Goal: Transaction & Acquisition: Purchase product/service

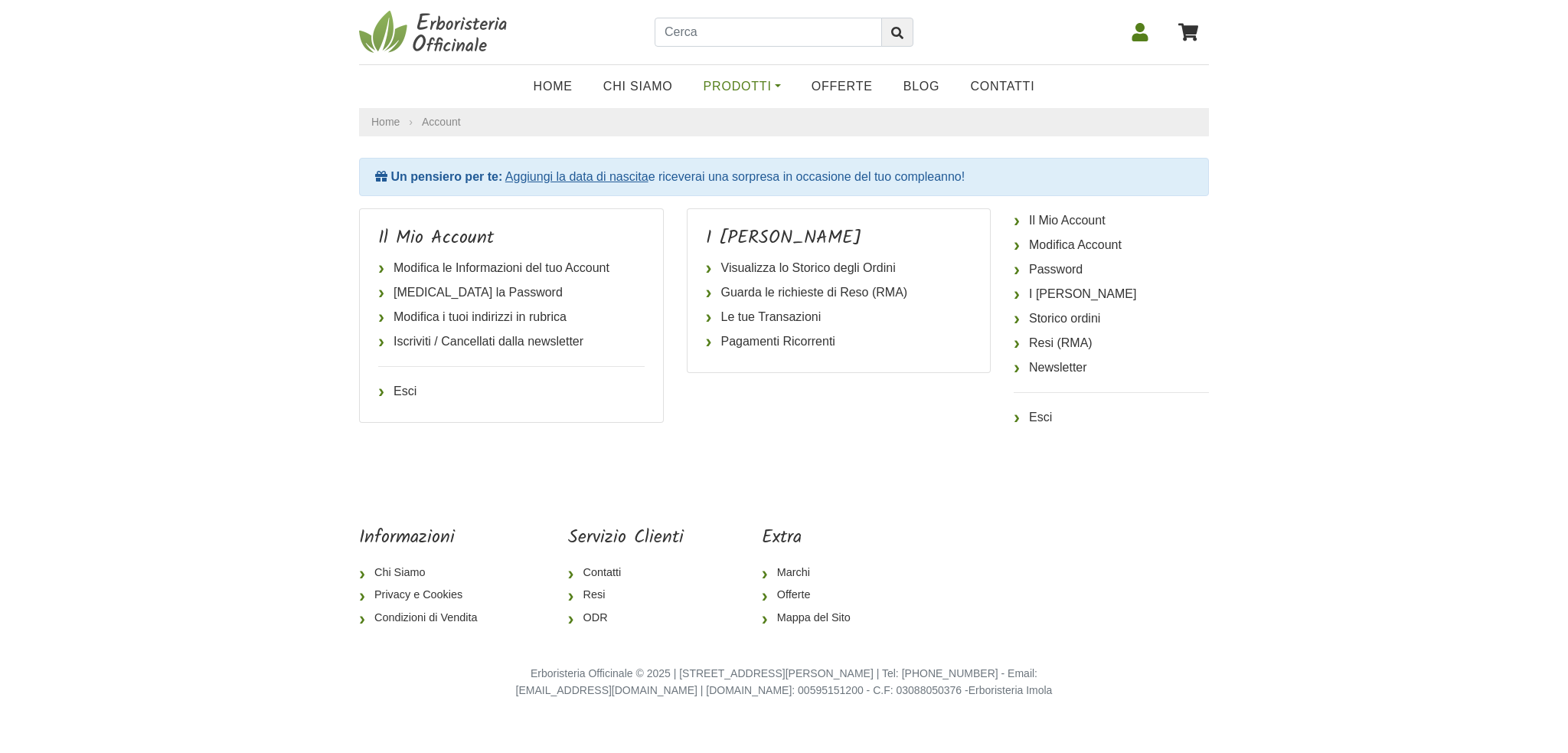
click at [734, 85] on link "Prodotti" at bounding box center [742, 86] width 108 height 30
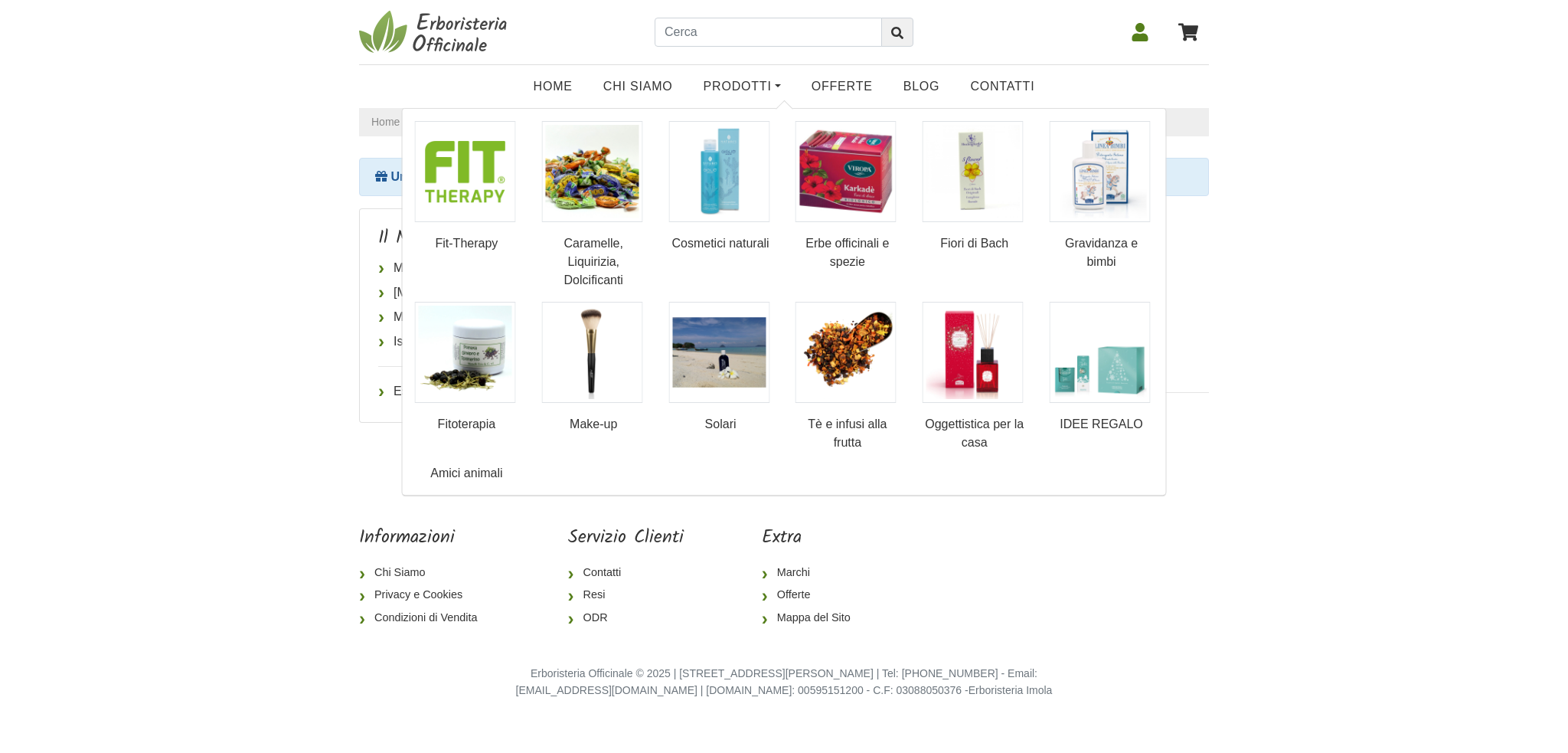
click at [716, 48] on div at bounding box center [784, 32] width 850 height 65
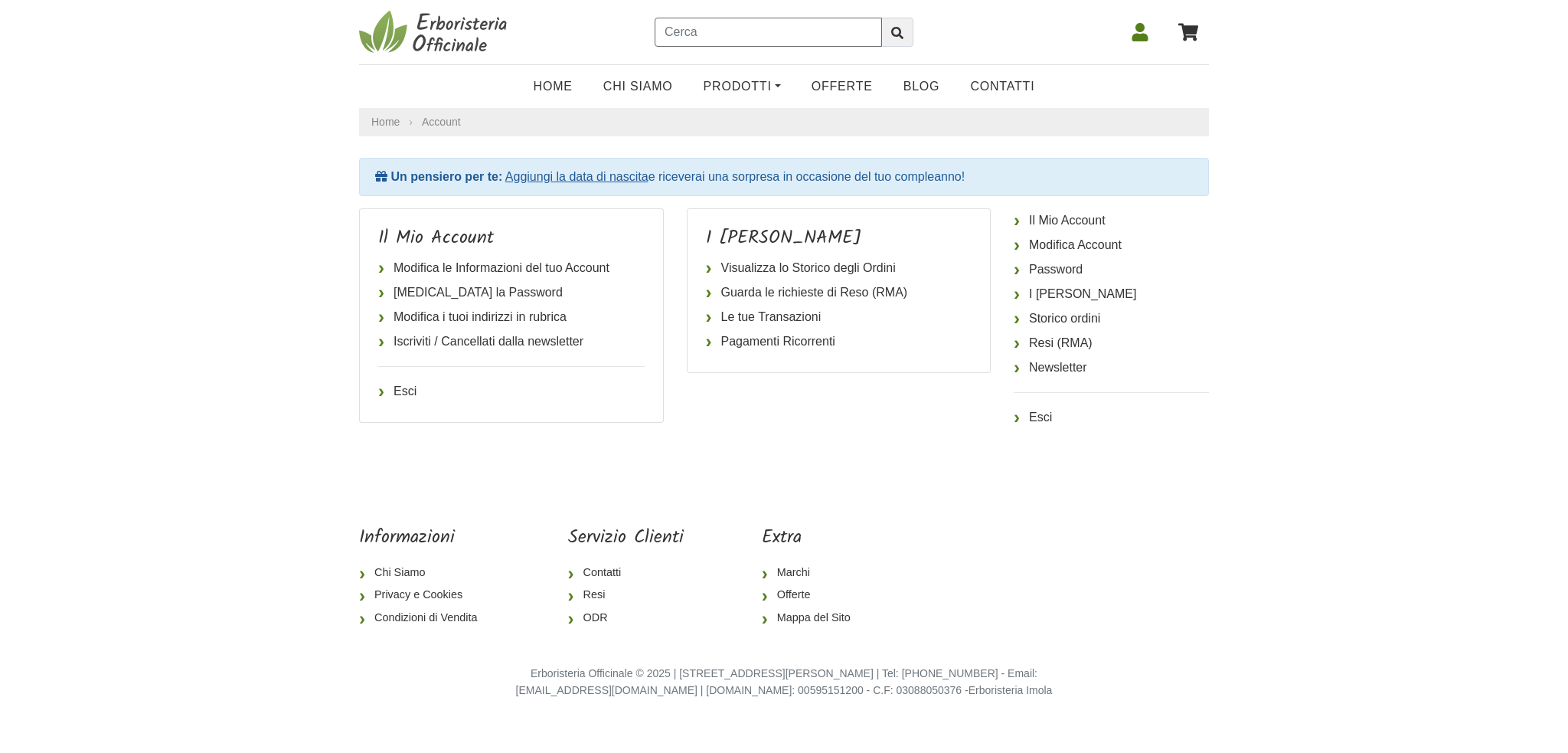
click at [717, 37] on input "text" at bounding box center [767, 32] width 227 height 29
type input "colite ulcerosa"
click at [882, 18] on button "submit" at bounding box center [897, 32] width 32 height 29
click at [897, 34] on icon "submit" at bounding box center [897, 32] width 13 height 13
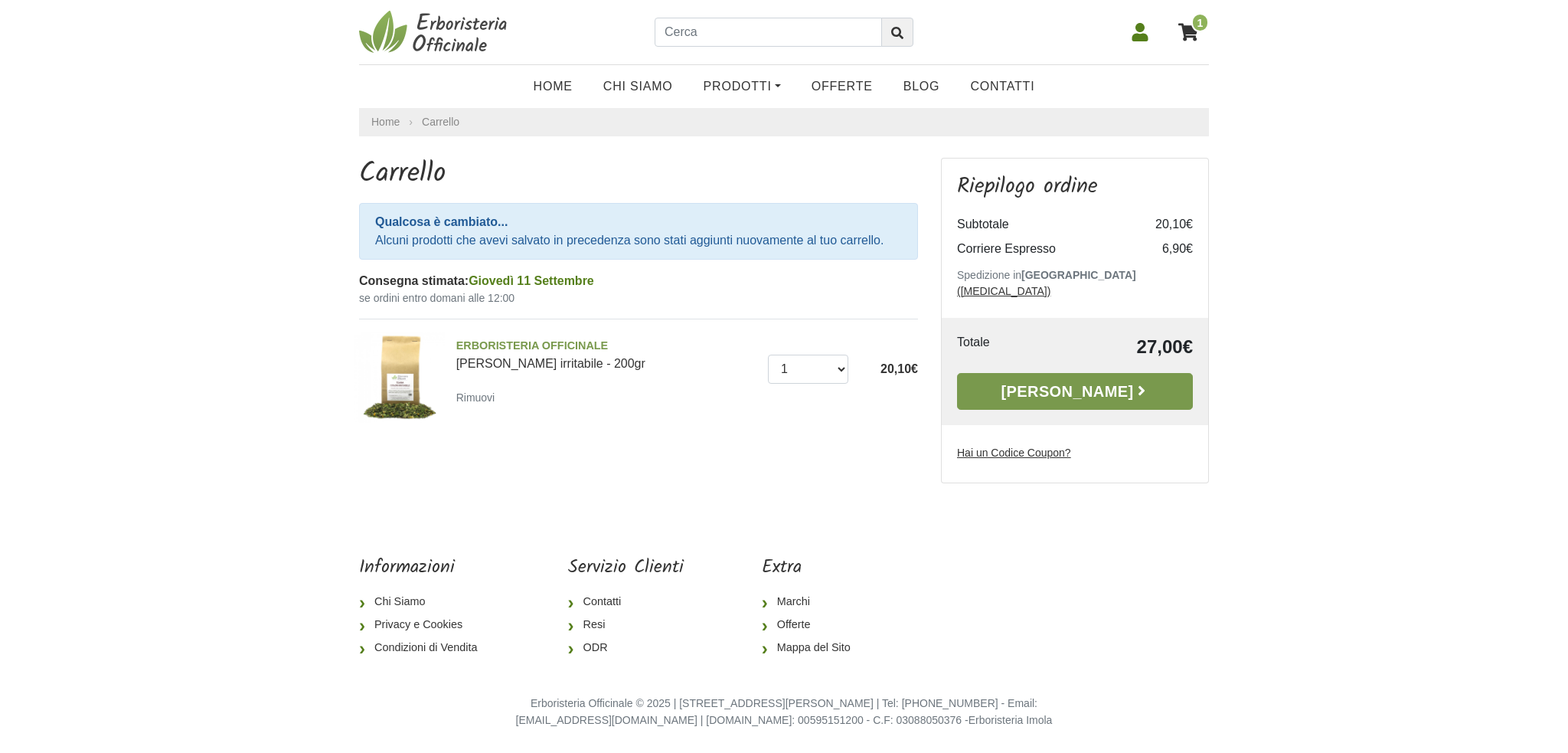
click at [1134, 383] on icon at bounding box center [1142, 391] width 16 height 16
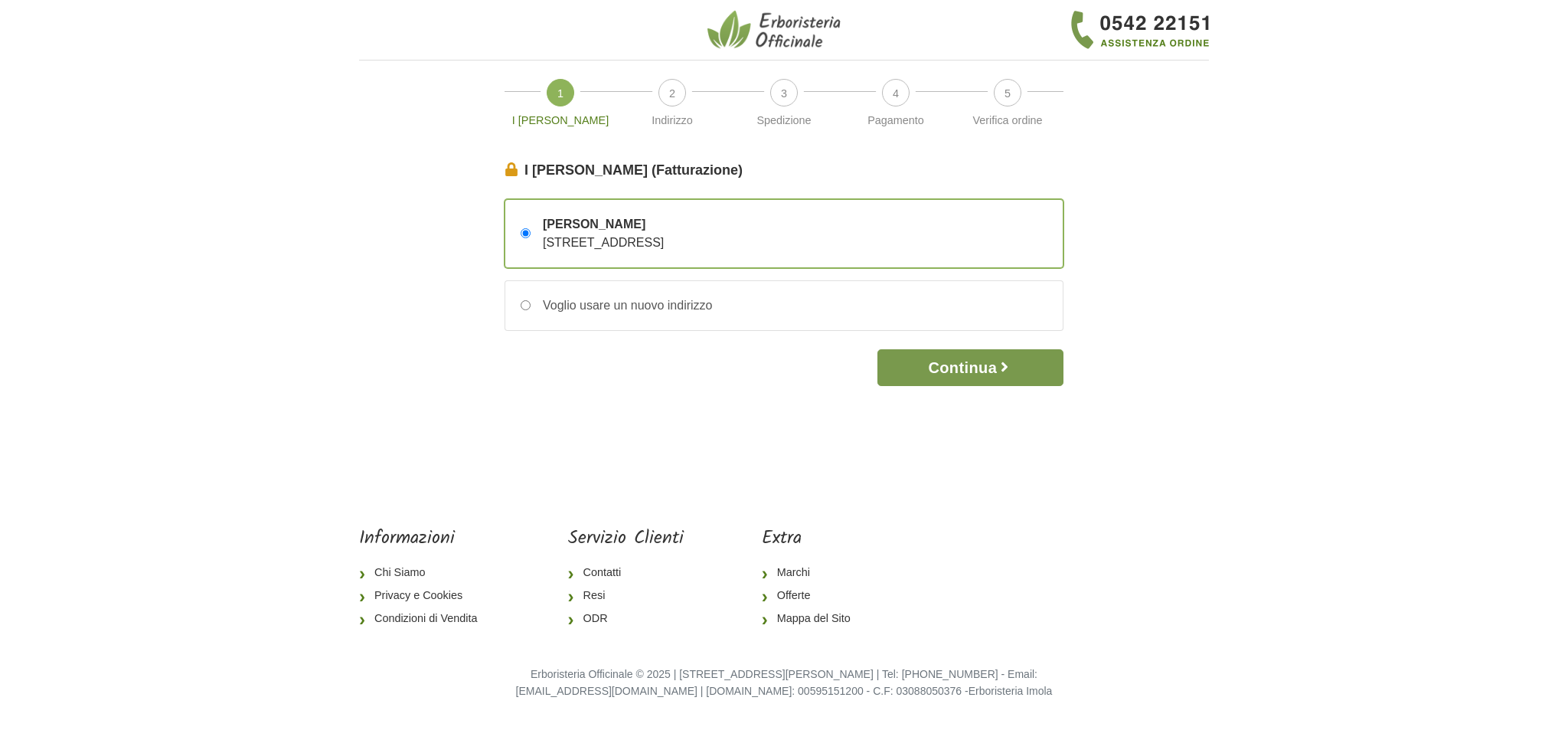
click at [1026, 373] on button "Continua" at bounding box center [970, 368] width 186 height 37
click at [990, 366] on button "Continua" at bounding box center [970, 368] width 186 height 37
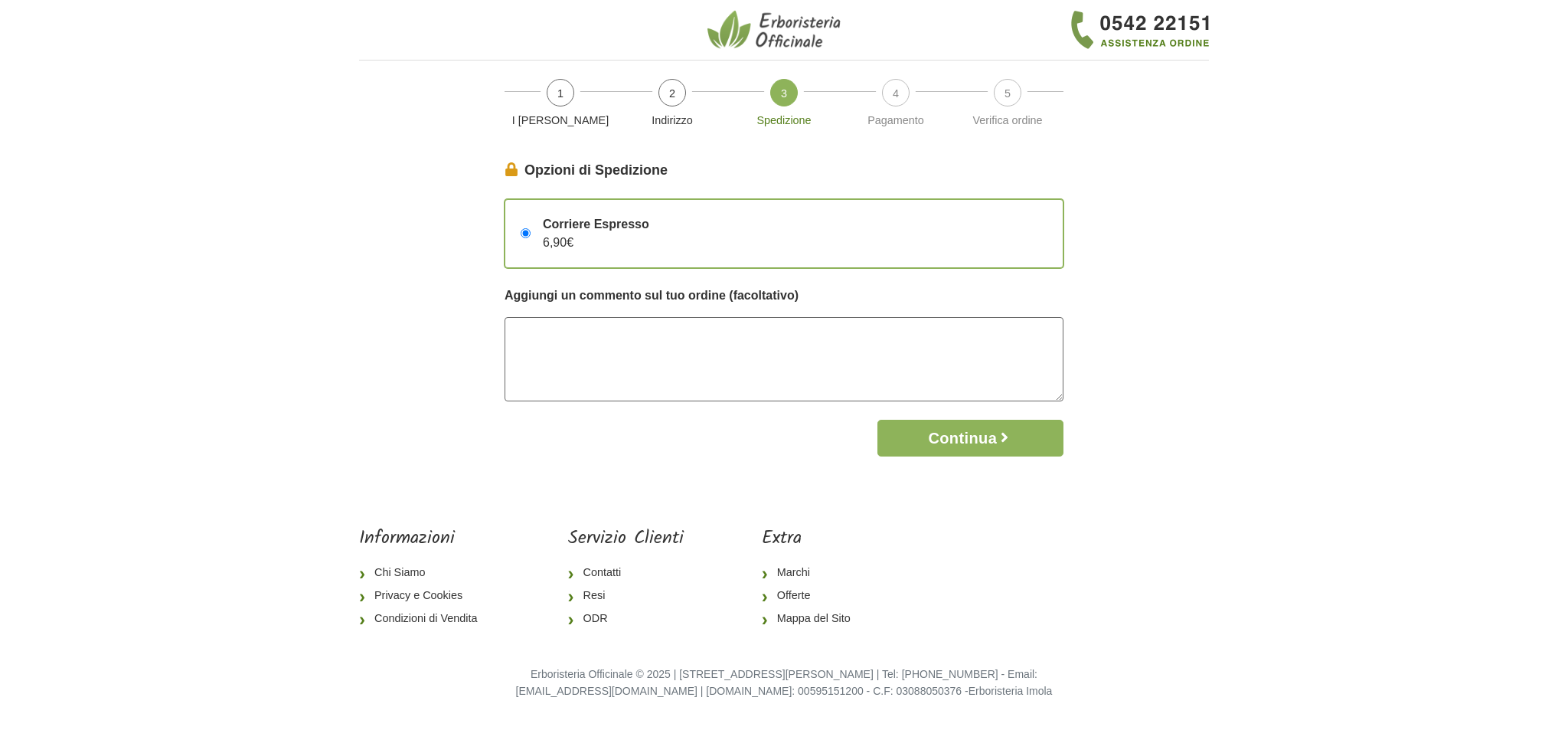
click at [763, 337] on textarea at bounding box center [784, 359] width 559 height 84
type textarea "GRAFIDEA"
click at [919, 435] on button "Continua" at bounding box center [970, 438] width 186 height 37
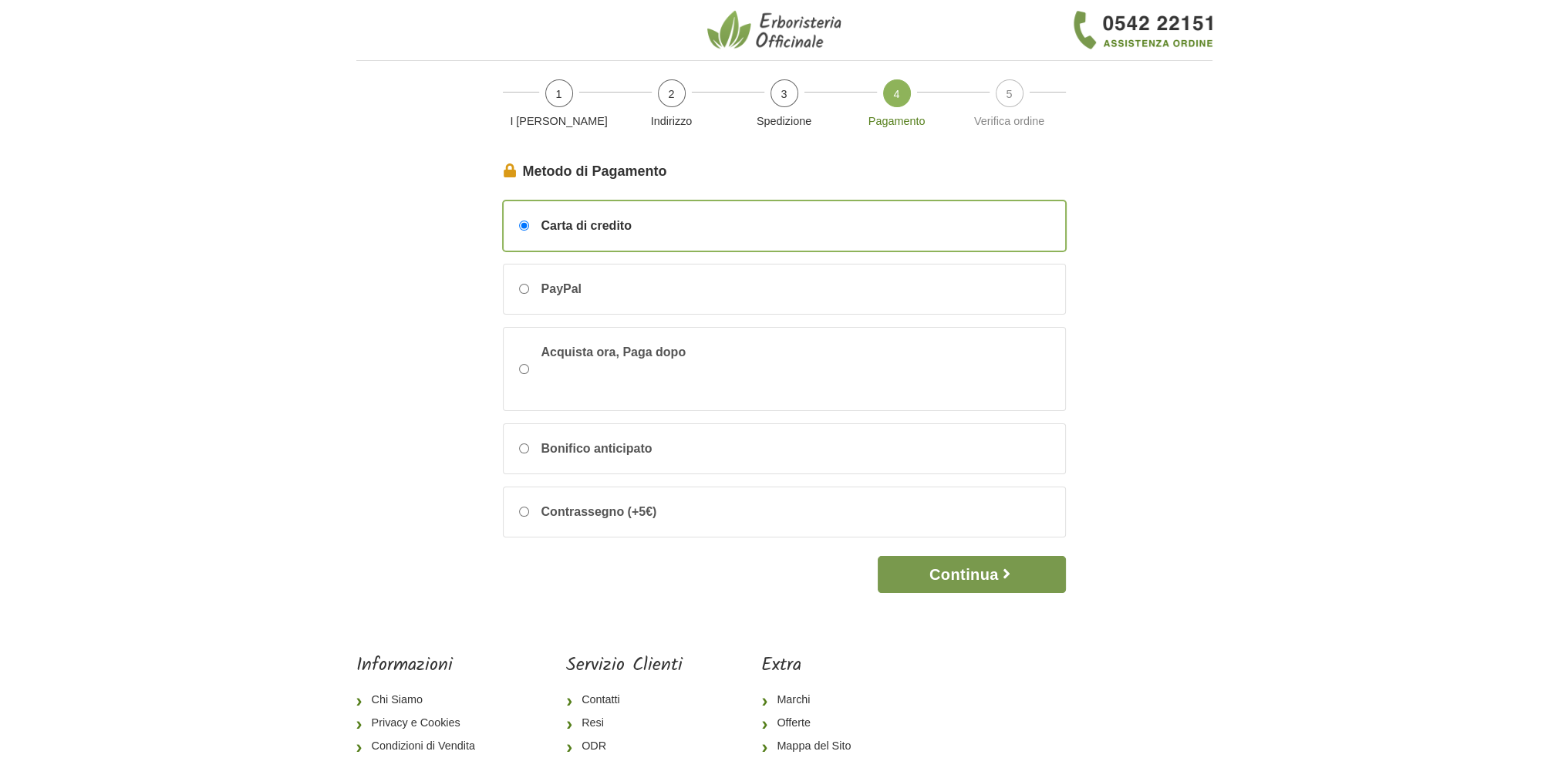
click at [1003, 588] on button "Continua" at bounding box center [971, 574] width 188 height 37
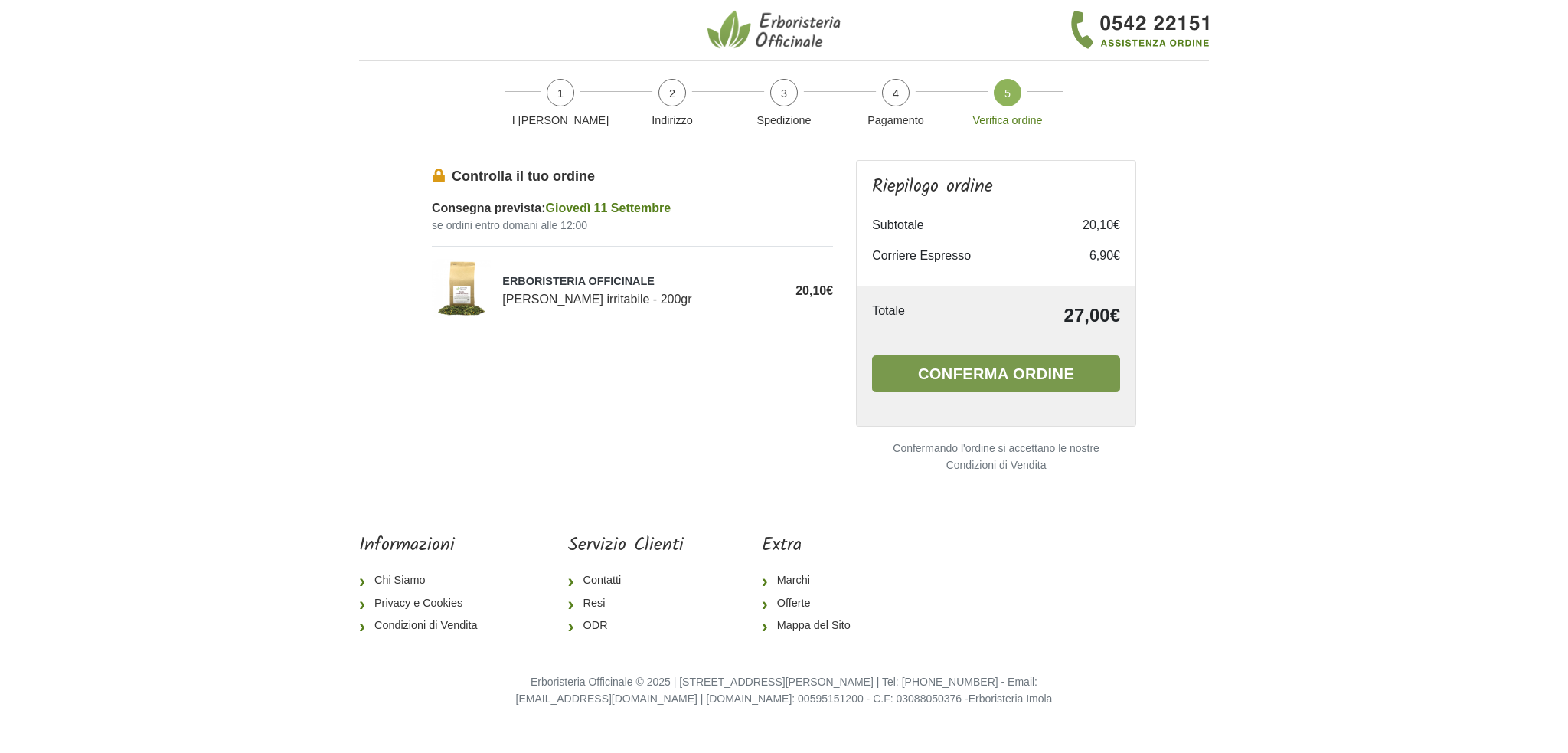
click at [992, 359] on button "Conferma ordine" at bounding box center [996, 374] width 248 height 37
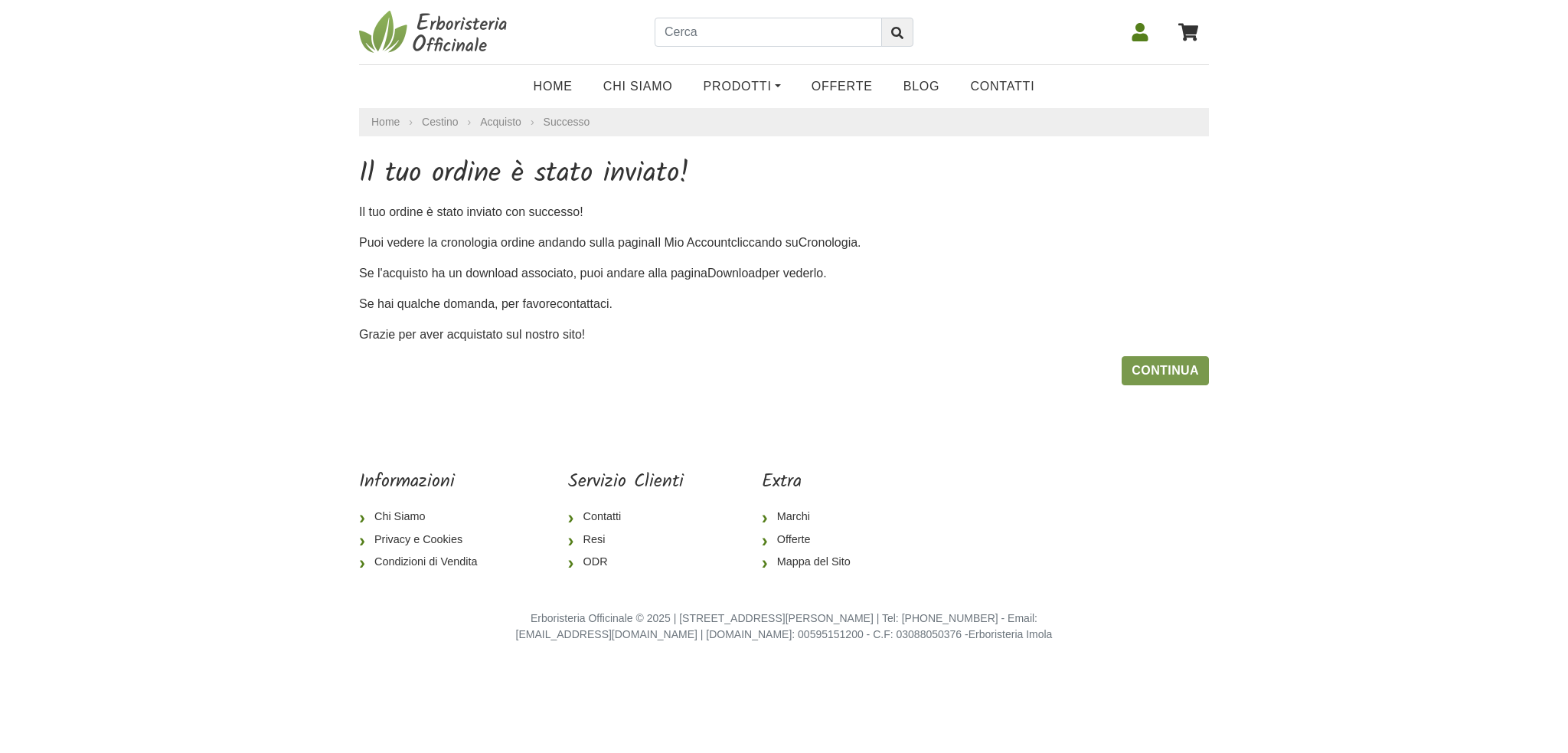
click at [1180, 370] on link "Continua" at bounding box center [1165, 371] width 88 height 29
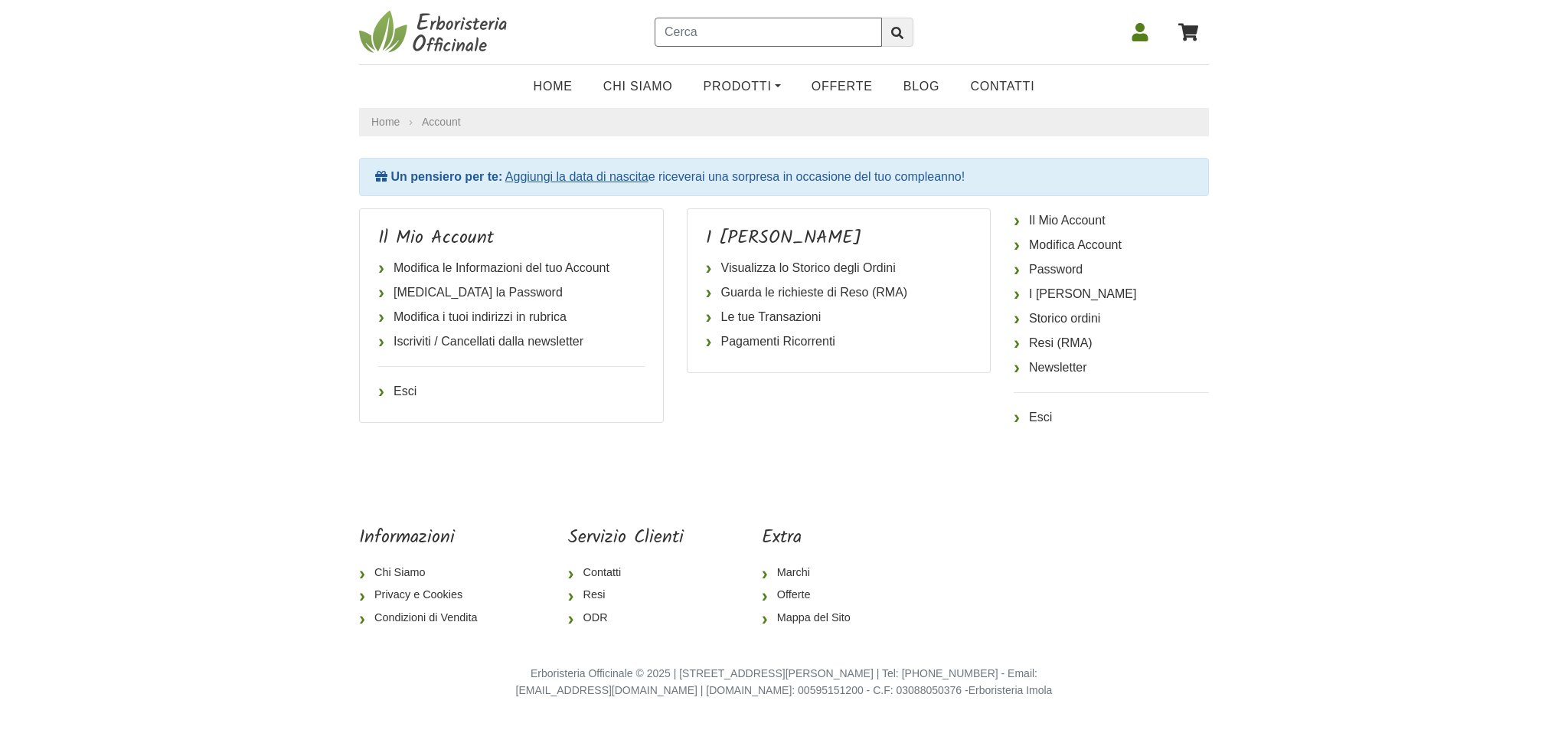
click at [724, 37] on input "text" at bounding box center [767, 32] width 227 height 29
type input "COLON"
click at [882, 18] on button "submit" at bounding box center [897, 32] width 32 height 29
click at [740, 37] on input "text" at bounding box center [767, 32] width 227 height 29
type input "RENALE"
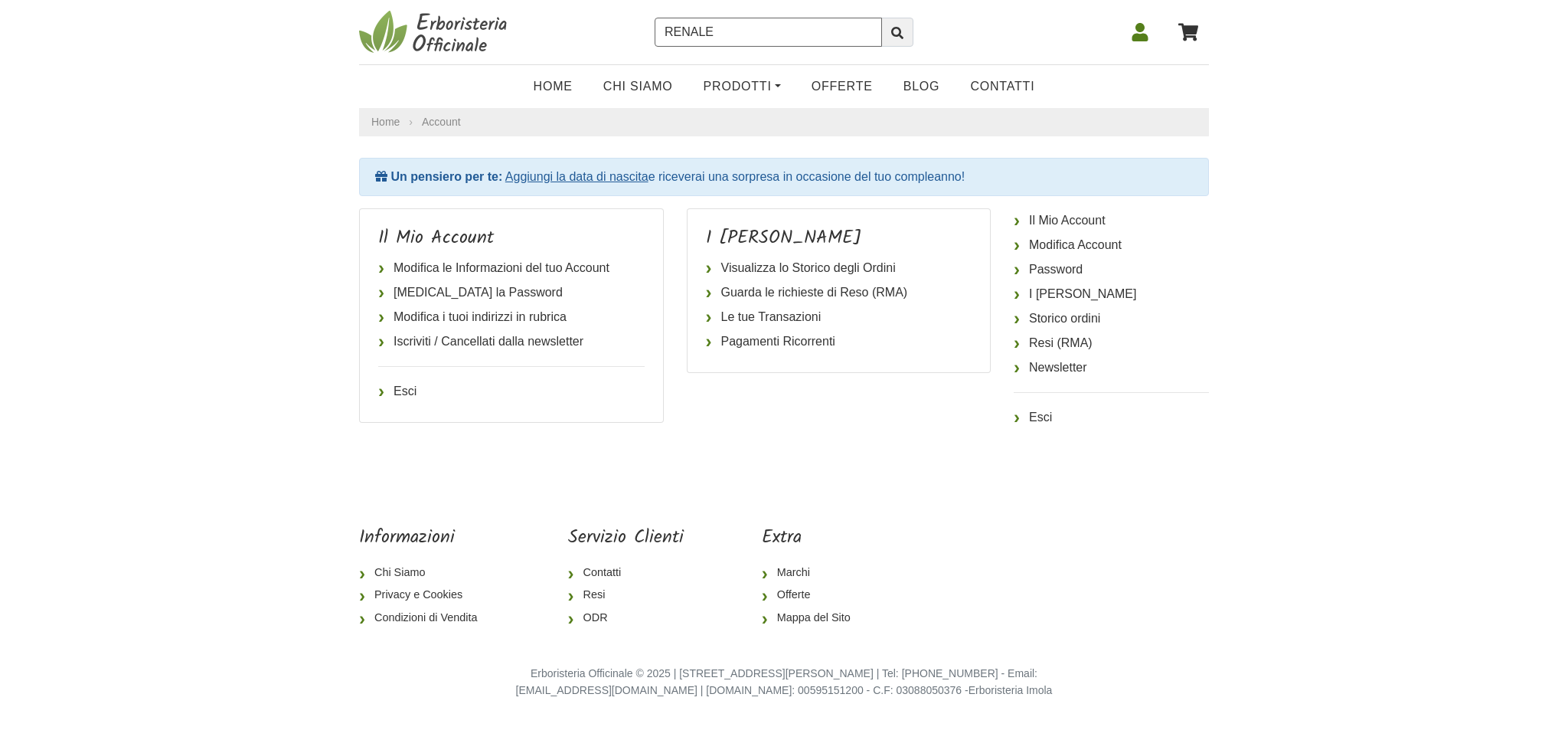
click at [882, 18] on button "submit" at bounding box center [897, 32] width 32 height 29
